Goal: Task Accomplishment & Management: Complete application form

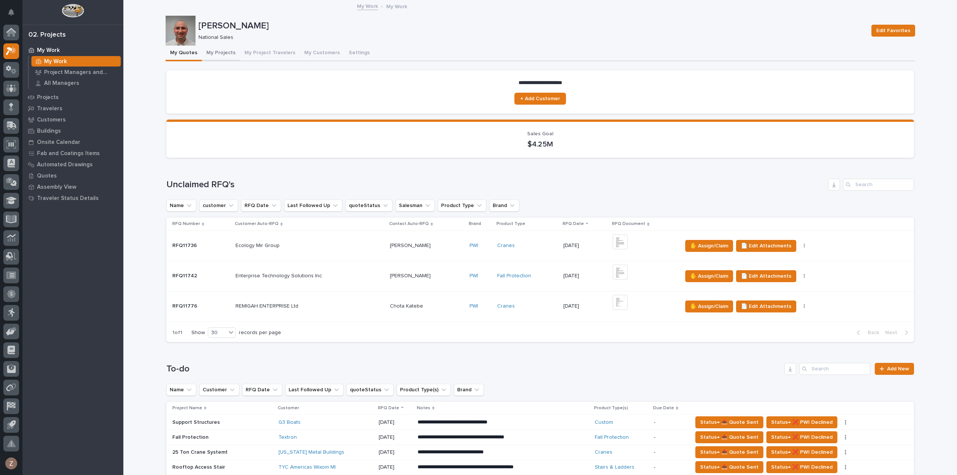
click at [214, 53] on button "My Projects" at bounding box center [221, 54] width 38 height 16
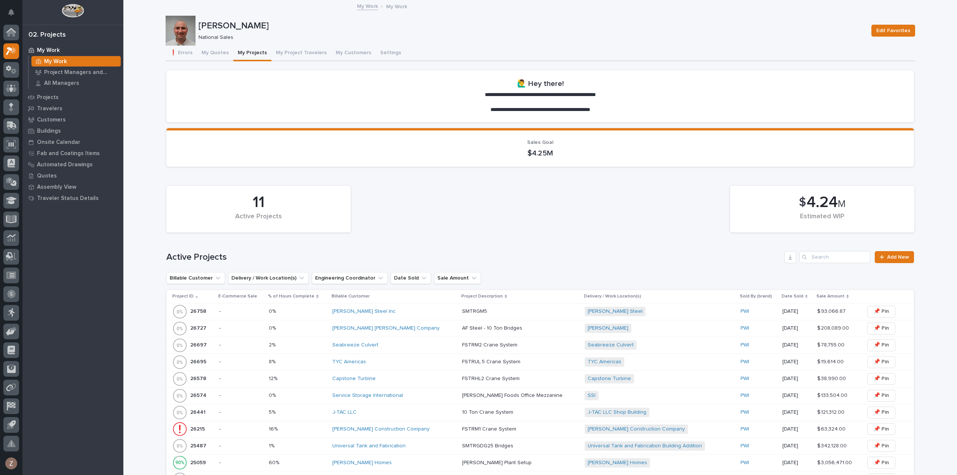
click at [674, 213] on div "11 Active Projects $ 4.24 M Estimated WIP" at bounding box center [540, 209] width 755 height 54
click at [666, 224] on div "11 Active Projects $ 4.24 M Estimated WIP" at bounding box center [540, 209] width 755 height 54
click at [409, 311] on div "[PERSON_NAME] Steel Inc" at bounding box center [394, 311] width 124 height 6
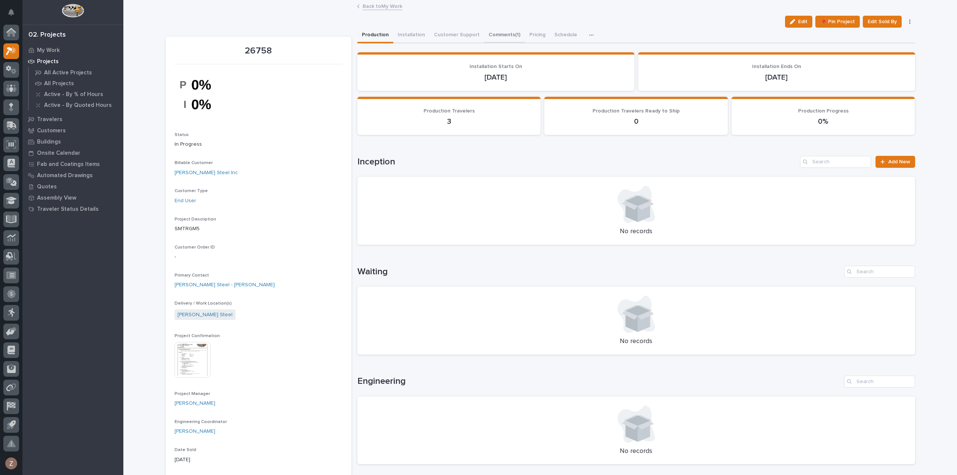
click at [491, 34] on button "Comments (1)" at bounding box center [504, 36] width 41 height 16
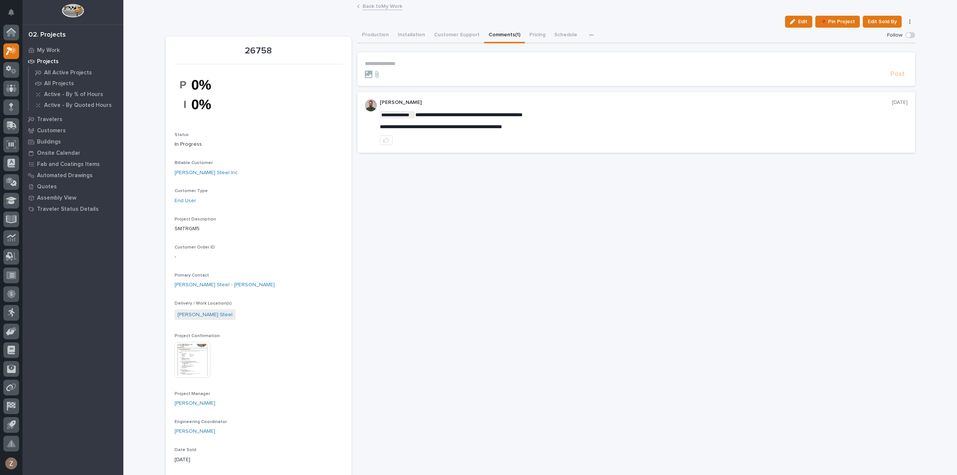
click at [395, 63] on p "**********" at bounding box center [636, 64] width 543 height 6
click at [569, 62] on p "**********" at bounding box center [636, 64] width 543 height 7
click at [624, 64] on p "**********" at bounding box center [636, 64] width 543 height 7
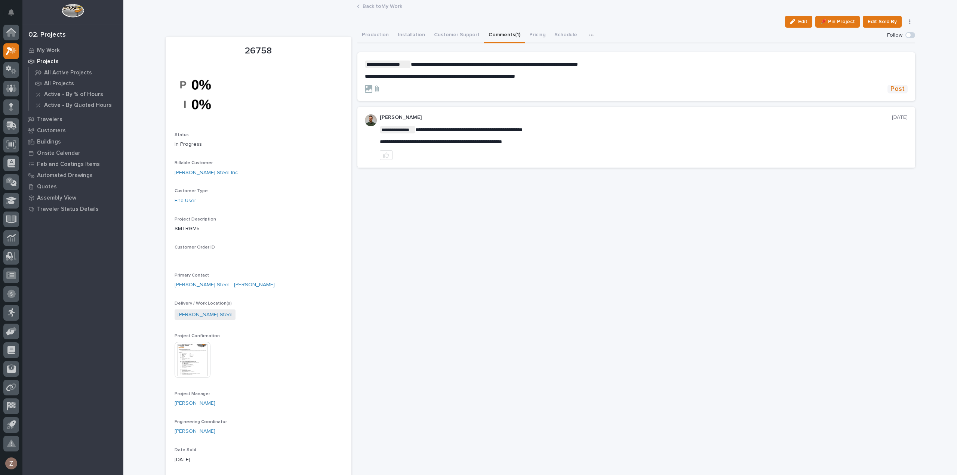
click at [895, 93] on span "Post" at bounding box center [897, 89] width 14 height 9
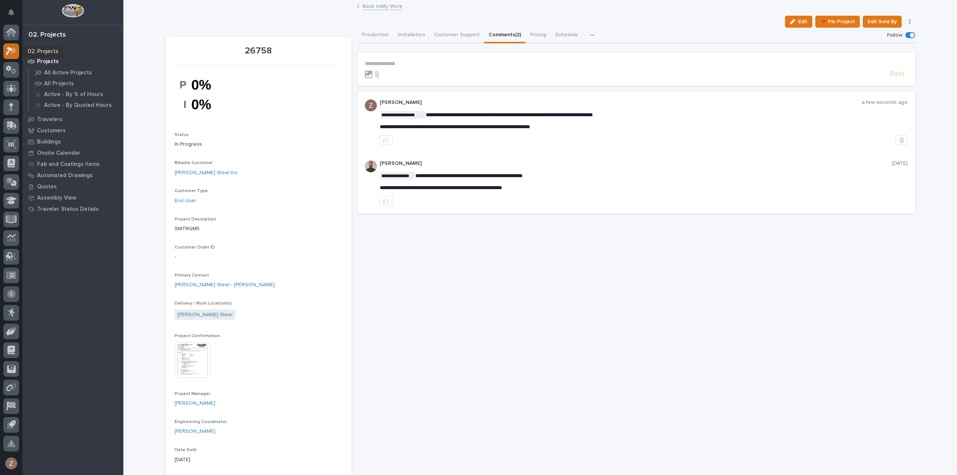
click at [9, 53] on icon at bounding box center [11, 51] width 11 height 9
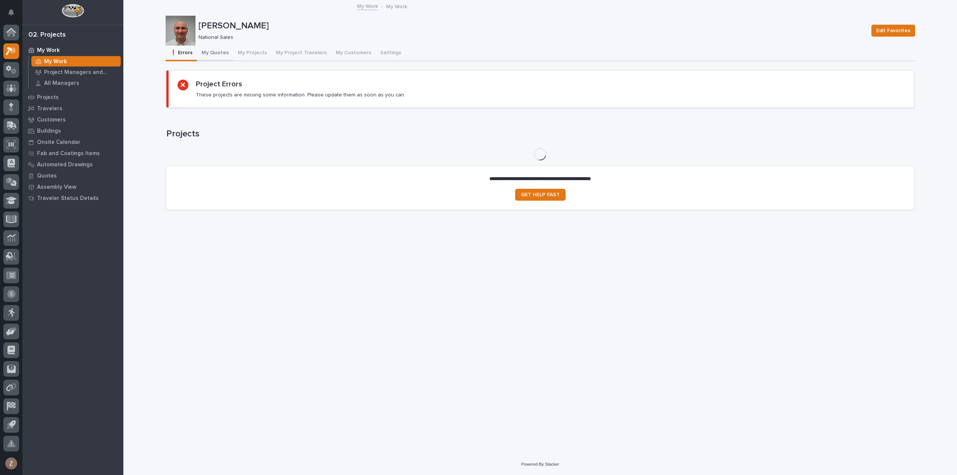
click at [223, 55] on button "My Quotes" at bounding box center [215, 54] width 36 height 16
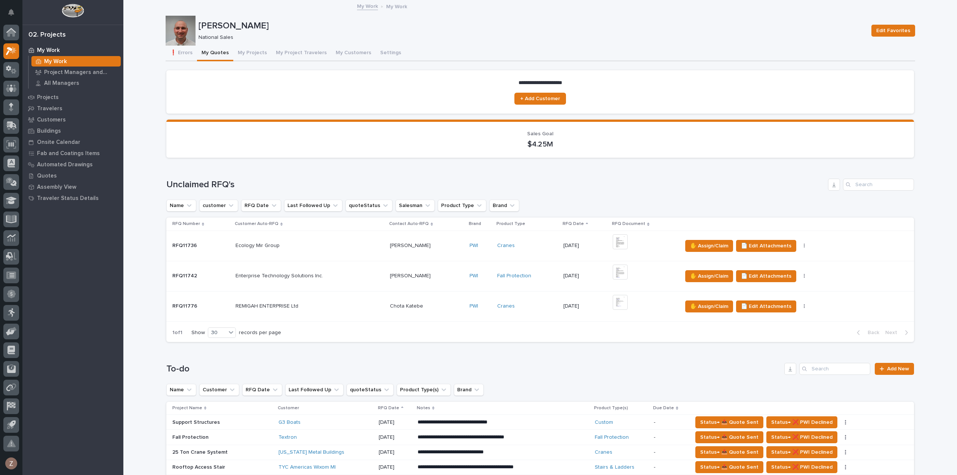
scroll to position [187, 0]
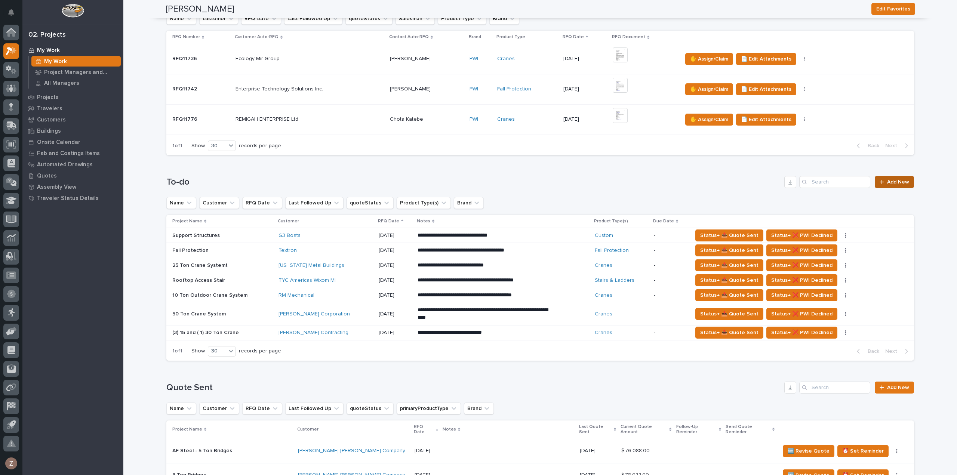
click at [888, 180] on span "Add New" at bounding box center [898, 181] width 22 height 5
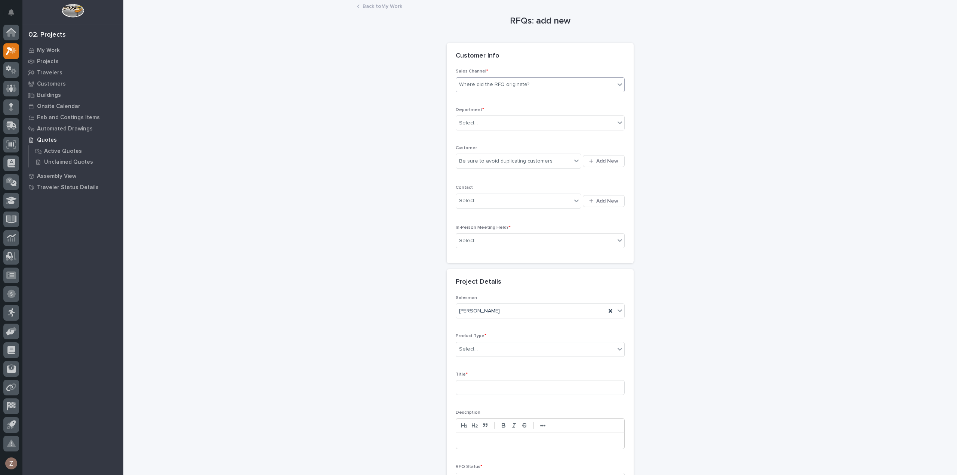
click at [516, 79] on div "Where did the RFQ originate?" at bounding box center [535, 84] width 159 height 12
click at [489, 112] on div "PWI" at bounding box center [537, 111] width 168 height 13
click at [481, 124] on div "Select..." at bounding box center [535, 123] width 159 height 12
click at [478, 136] on span "National Sales" at bounding box center [475, 136] width 38 height 8
click at [483, 163] on div "Be sure to avoid duplicating customers" at bounding box center [505, 161] width 93 height 8
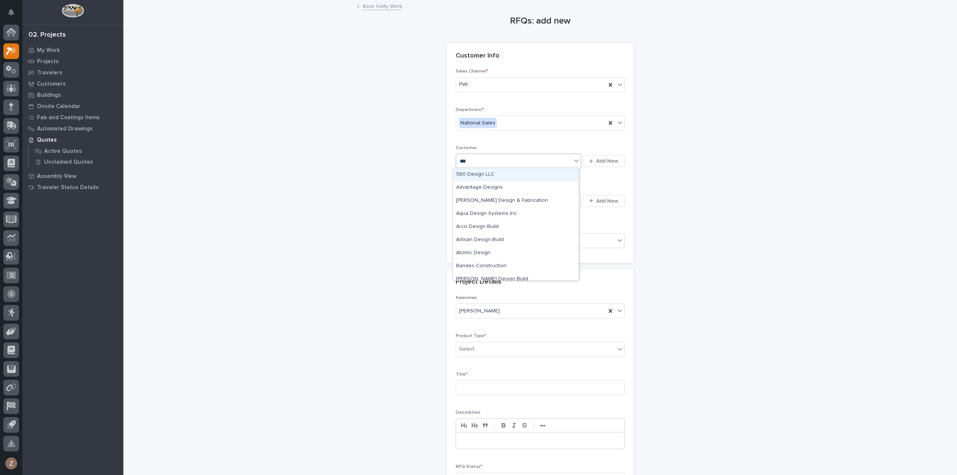
type input "****"
click at [481, 174] on div "[PERSON_NAME] [PERSON_NAME] Company" at bounding box center [516, 174] width 126 height 13
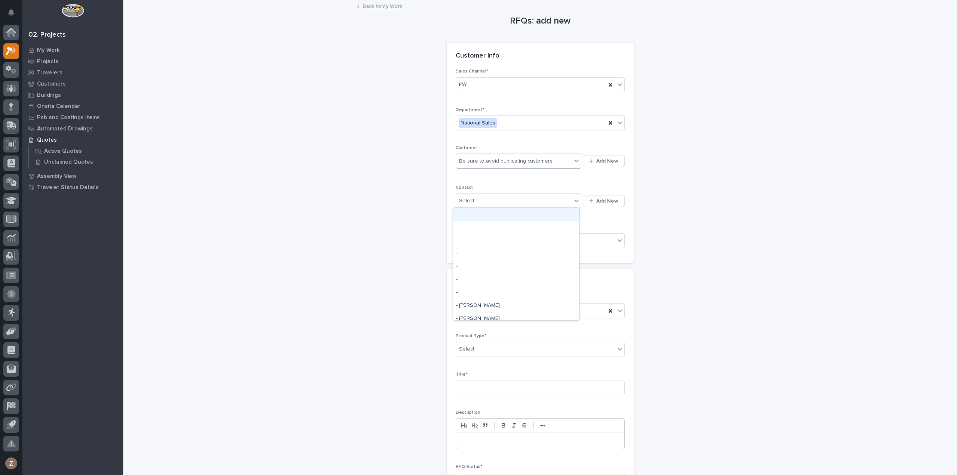
click at [486, 201] on div "Select..." at bounding box center [513, 201] width 115 height 12
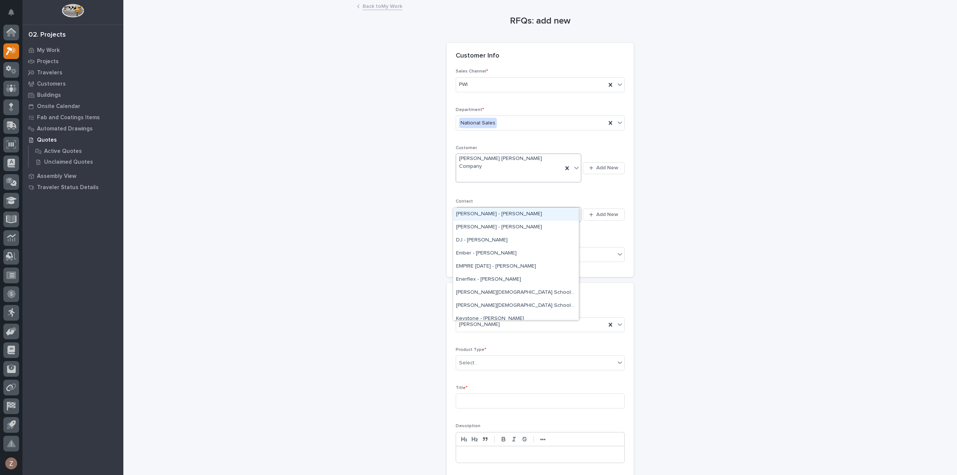
type input "*****"
click at [503, 229] on div "[PERSON_NAME] - [PERSON_NAME]" at bounding box center [516, 227] width 126 height 13
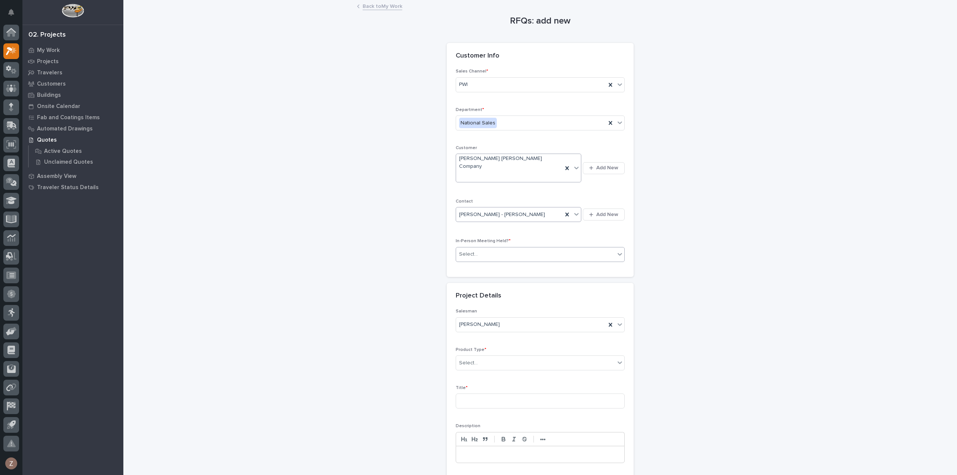
click at [489, 248] on div "Select..." at bounding box center [535, 254] width 159 height 12
click at [495, 267] on div "No" at bounding box center [537, 266] width 168 height 13
click at [482, 357] on div "Select..." at bounding box center [535, 363] width 159 height 12
drag, startPoint x: 489, startPoint y: 381, endPoint x: 492, endPoint y: 376, distance: 5.0
click at [492, 376] on div "Cranes" at bounding box center [537, 374] width 168 height 13
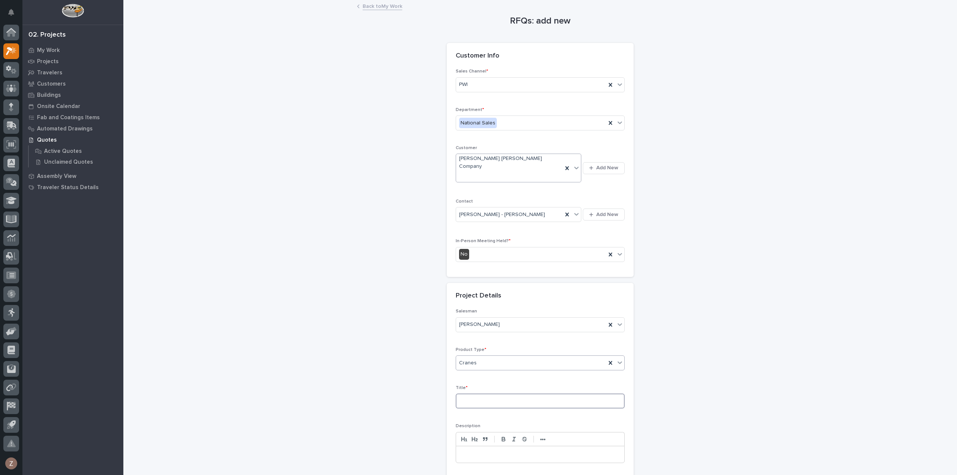
click at [464, 393] on input at bounding box center [539, 400] width 169 height 15
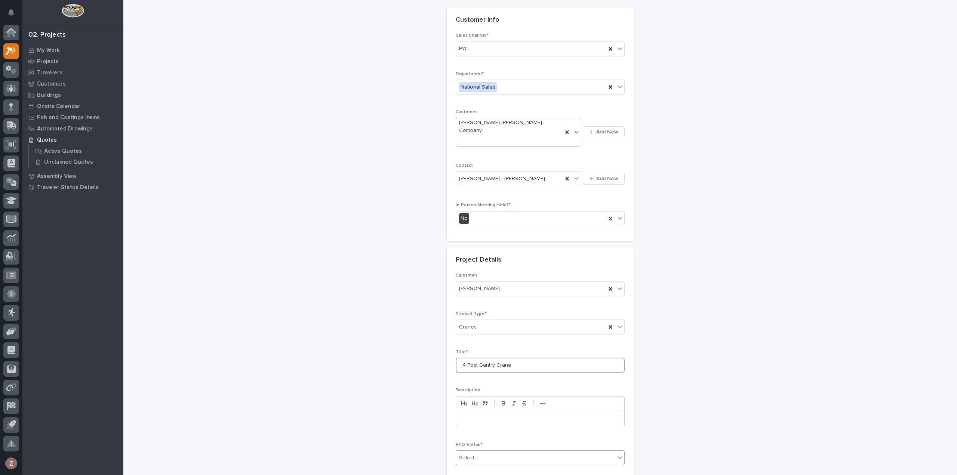
scroll to position [101, 0]
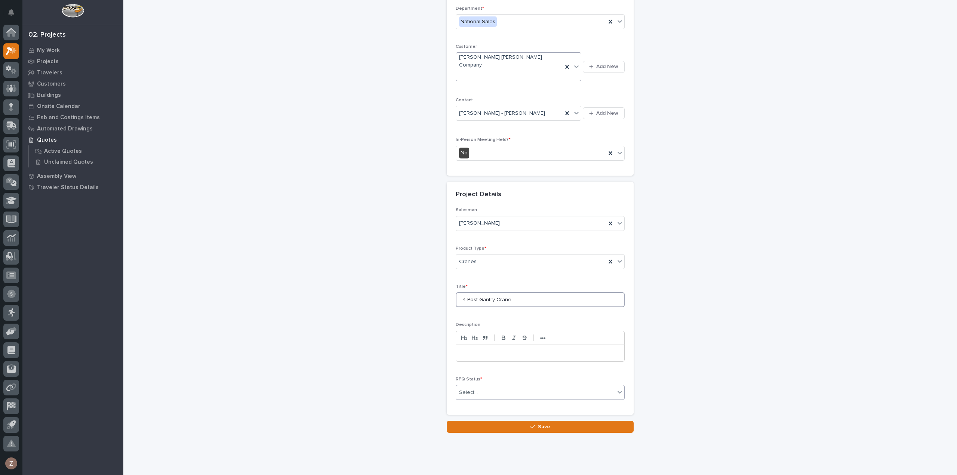
type input "4 Post Gantry Crane"
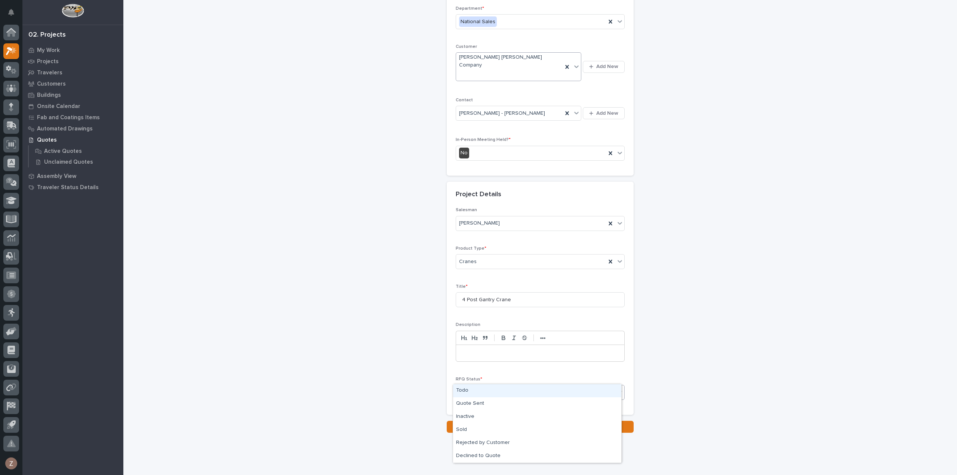
click at [499, 386] on div "Select..." at bounding box center [535, 392] width 159 height 12
click at [495, 389] on div "Todo" at bounding box center [537, 390] width 168 height 13
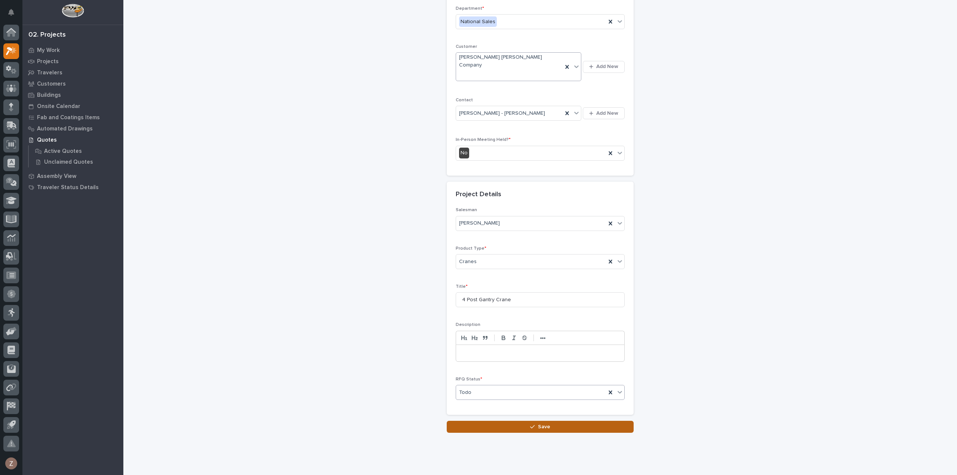
click at [547, 421] on button "Save" at bounding box center [540, 427] width 187 height 12
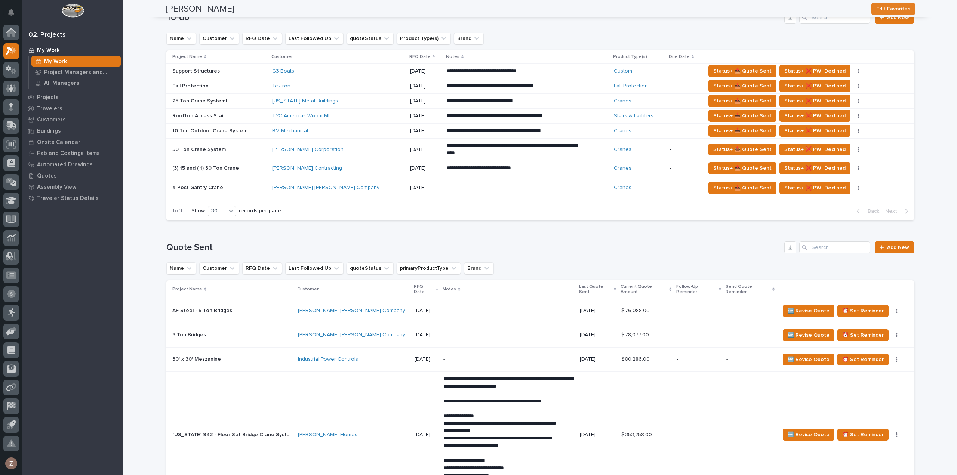
scroll to position [446, 0]
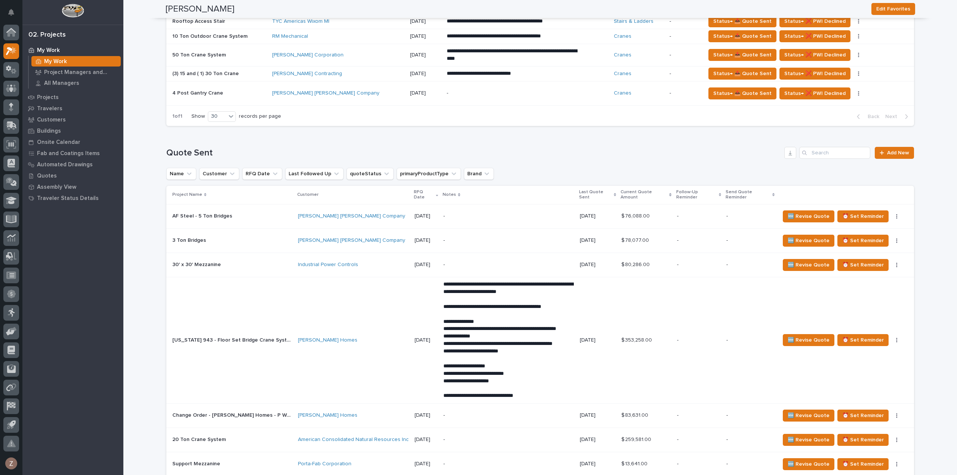
click at [451, 102] on div "-" at bounding box center [512, 93] width 131 height 17
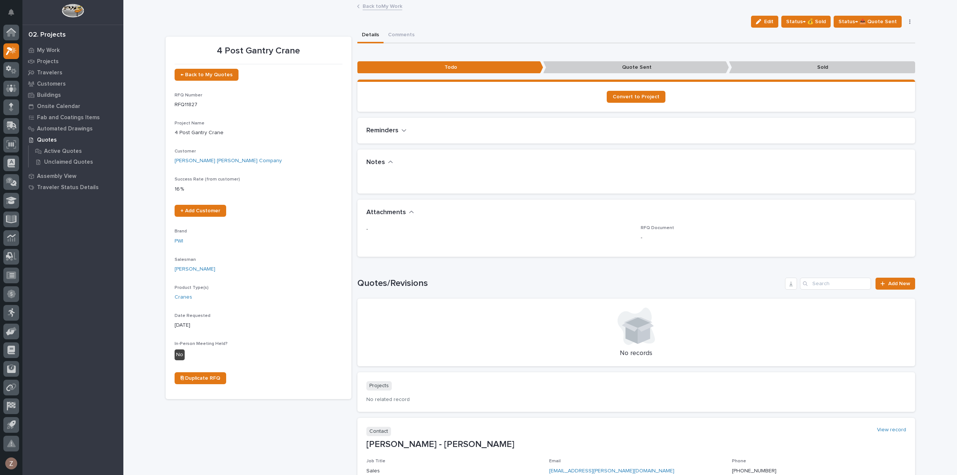
click at [388, 162] on icon "button" at bounding box center [390, 162] width 5 height 7
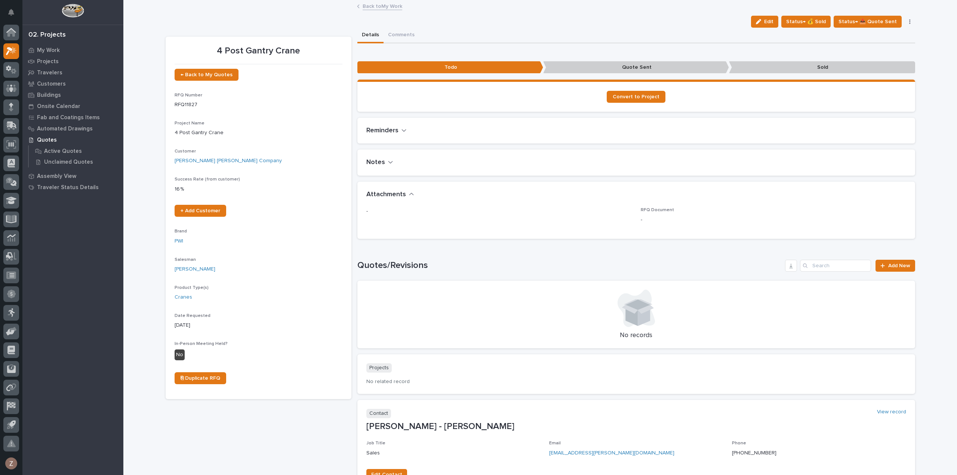
click at [390, 159] on div "Notes" at bounding box center [634, 162] width 537 height 8
click at [388, 163] on icon "button" at bounding box center [390, 162] width 5 height 7
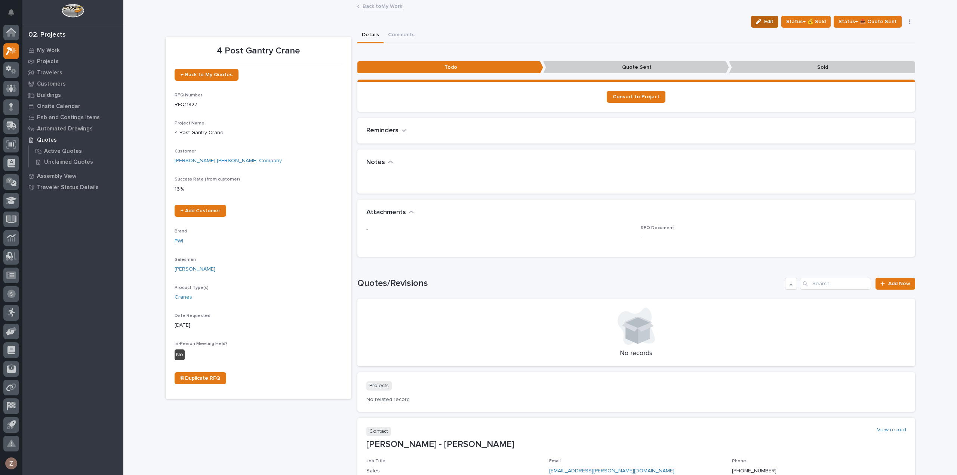
click at [772, 17] on button "Edit" at bounding box center [764, 22] width 27 height 12
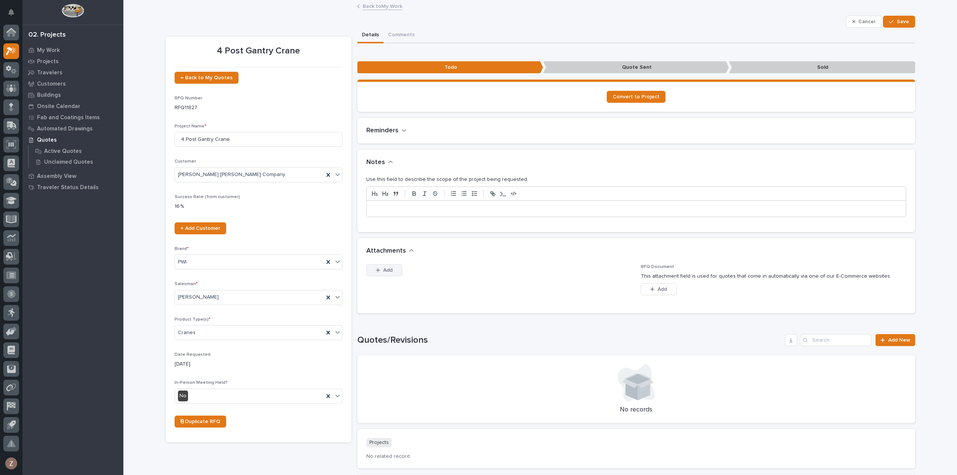
click at [385, 269] on span "Add" at bounding box center [387, 270] width 9 height 7
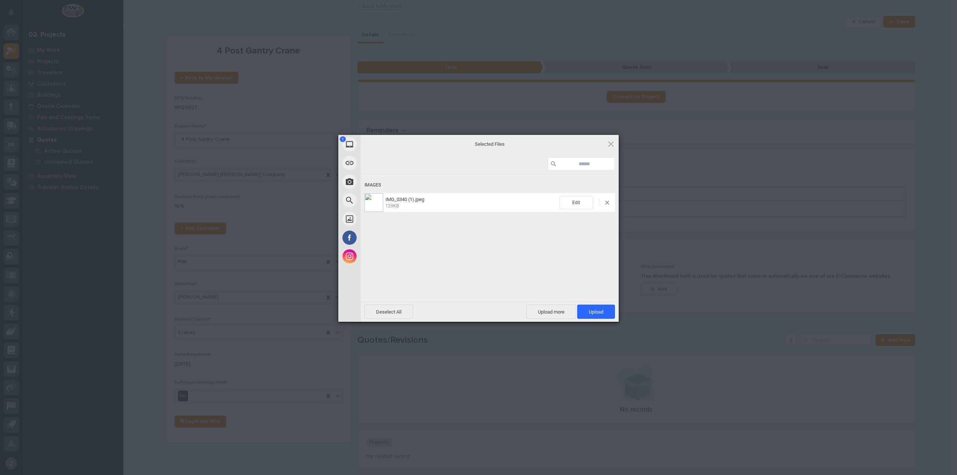
drag, startPoint x: 586, startPoint y: 310, endPoint x: 627, endPoint y: 310, distance: 40.7
click at [587, 310] on span "Upload 1" at bounding box center [596, 312] width 38 height 14
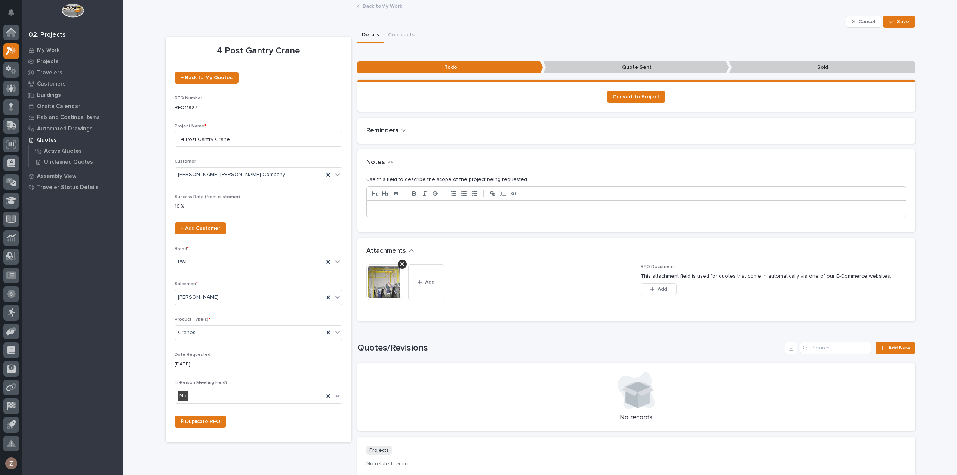
click at [435, 214] on div at bounding box center [636, 209] width 539 height 16
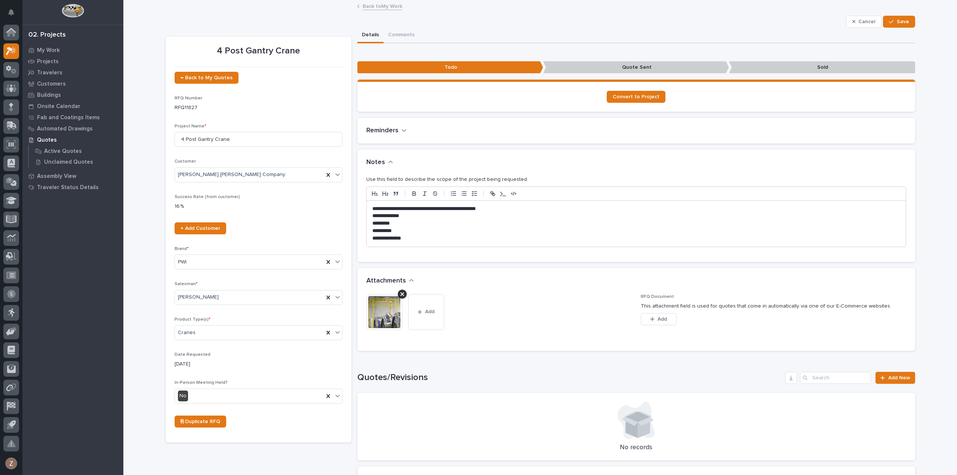
click at [485, 319] on div "This file cannot be opened Download File Add" at bounding box center [498, 315] width 265 height 42
click at [402, 34] on button "Comments" at bounding box center [400, 36] width 35 height 16
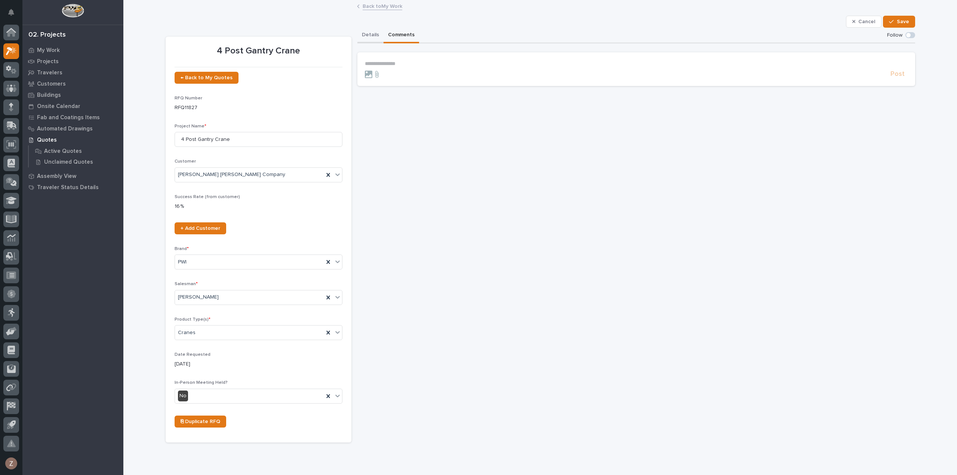
click at [368, 34] on button "Details" at bounding box center [370, 36] width 26 height 16
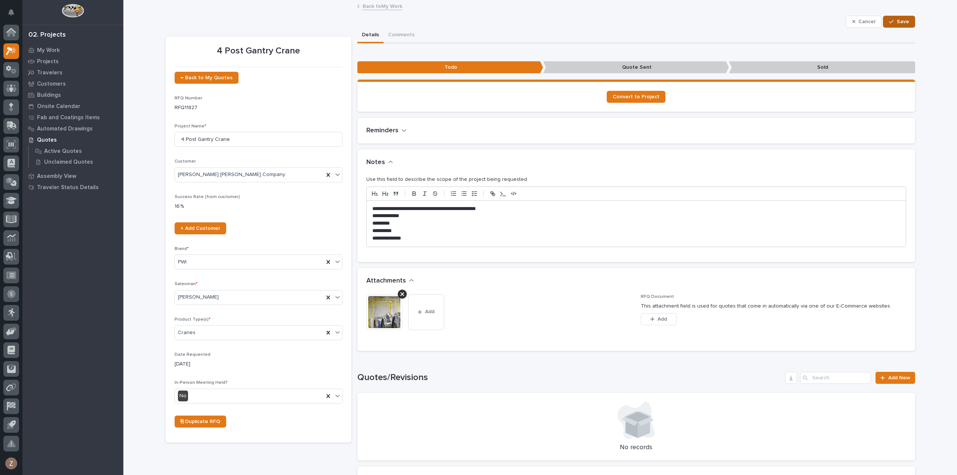
click at [897, 21] on span "Save" at bounding box center [902, 21] width 12 height 7
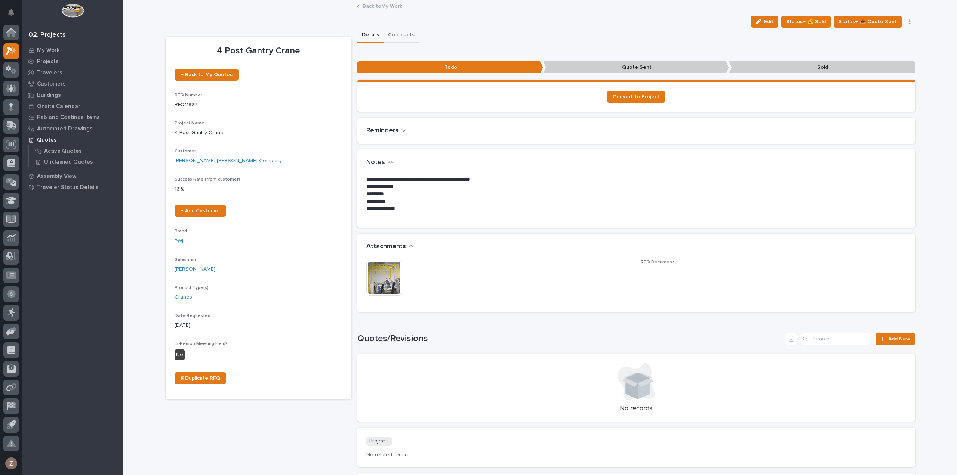
click at [401, 38] on button "Comments" at bounding box center [400, 36] width 35 height 16
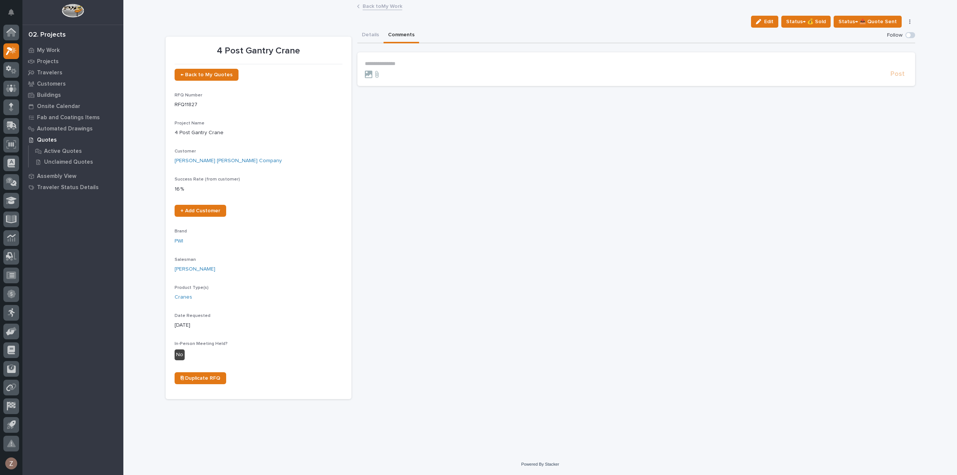
click at [402, 61] on p "**********" at bounding box center [636, 64] width 543 height 6
click at [902, 80] on span "Post" at bounding box center [897, 77] width 14 height 9
